Goal: Check status: Check status

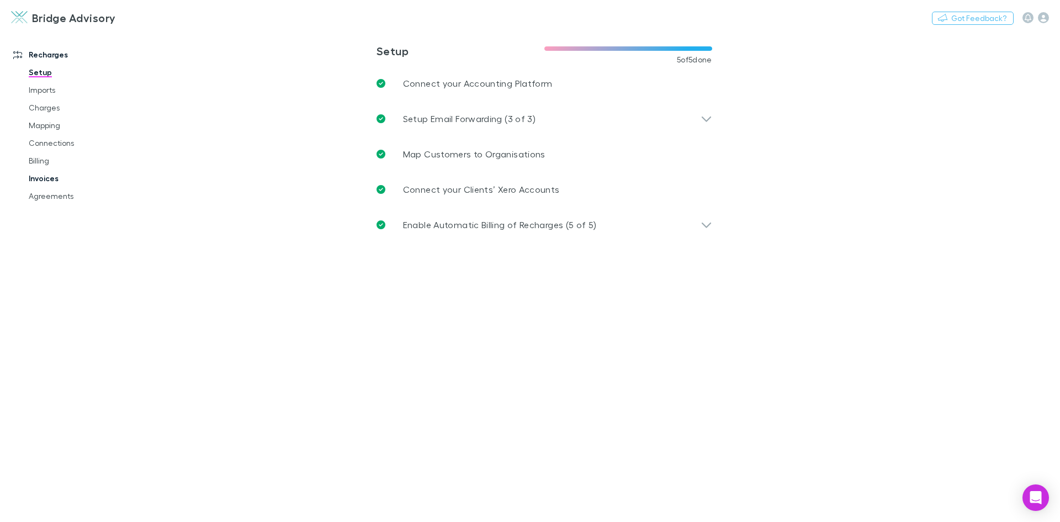
click at [35, 176] on link "Invoices" at bounding box center [83, 179] width 131 height 18
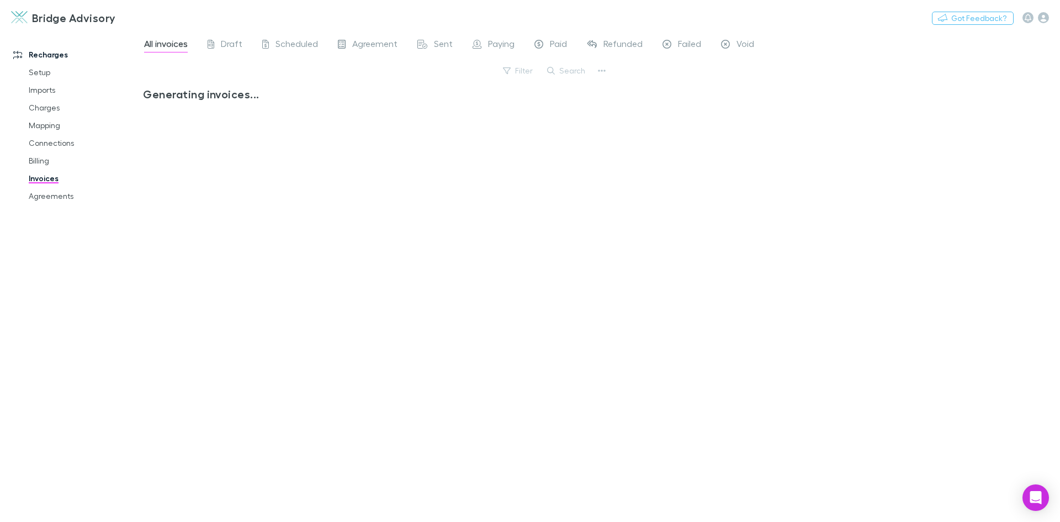
click at [694, 43] on span "Failed" at bounding box center [689, 45] width 23 height 14
click at [619, 43] on span "Refunded" at bounding box center [622, 45] width 39 height 14
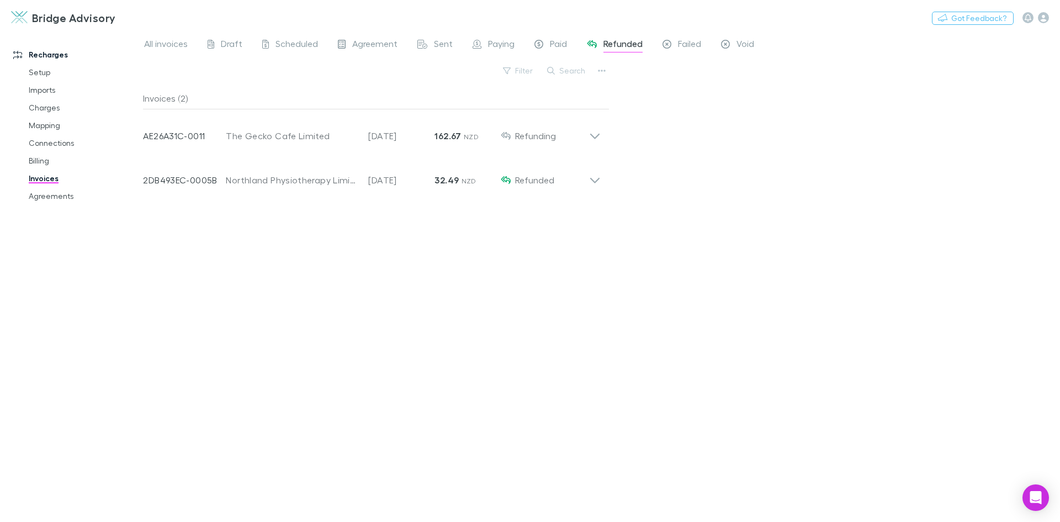
drag, startPoint x: 589, startPoint y: 283, endPoint x: 618, endPoint y: 304, distance: 36.8
click at [589, 285] on div "Invoices (2) Invoice Number AE26A31C-0011 Customer The Gecko Cafe Limited Invoi…" at bounding box center [376, 300] width 467 height 426
